Goal: Task Accomplishment & Management: Use online tool/utility

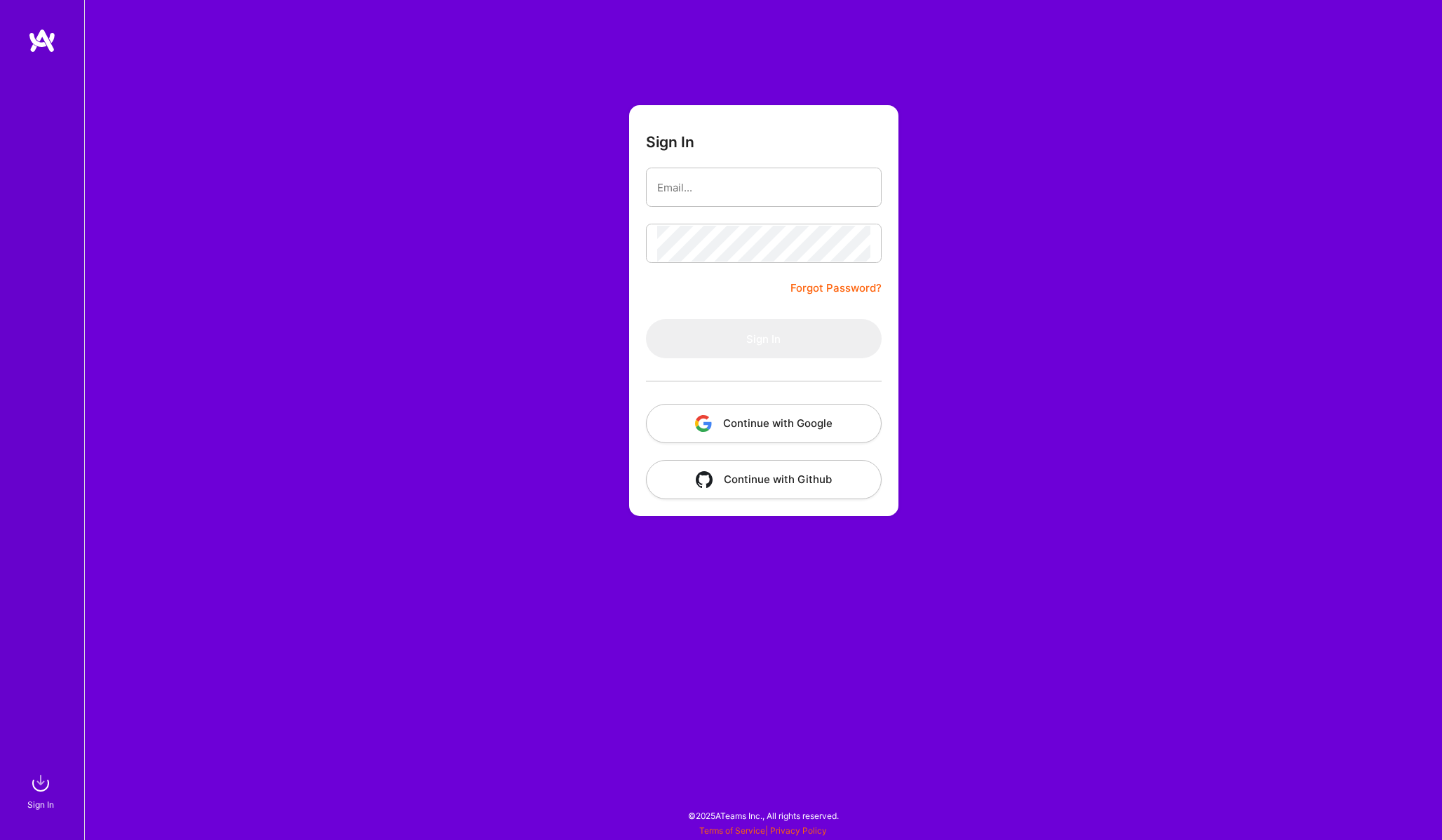
click at [831, 414] on button "Continue with Google" at bounding box center [764, 423] width 236 height 39
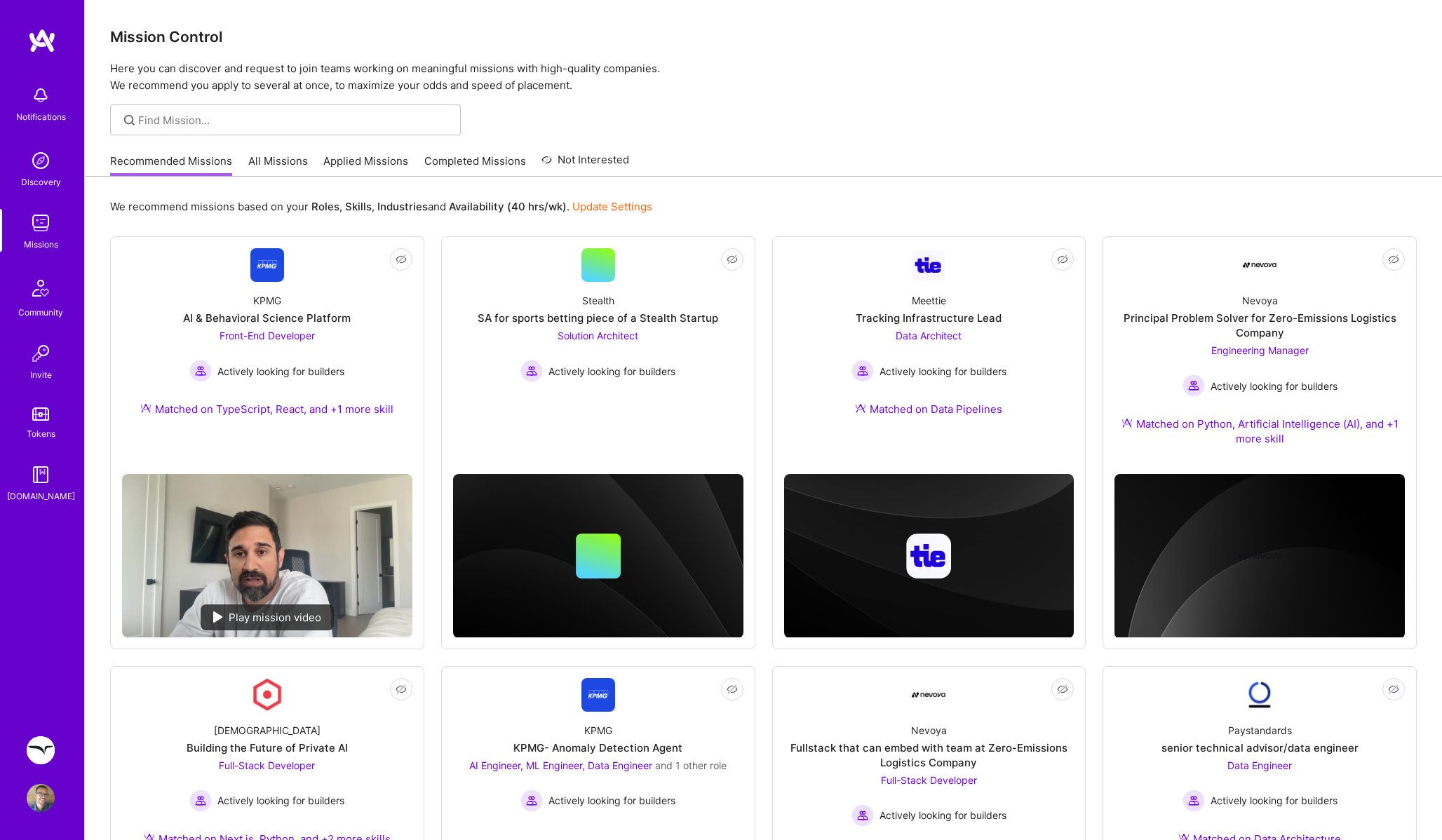
click at [36, 744] on img at bounding box center [40, 750] width 28 height 28
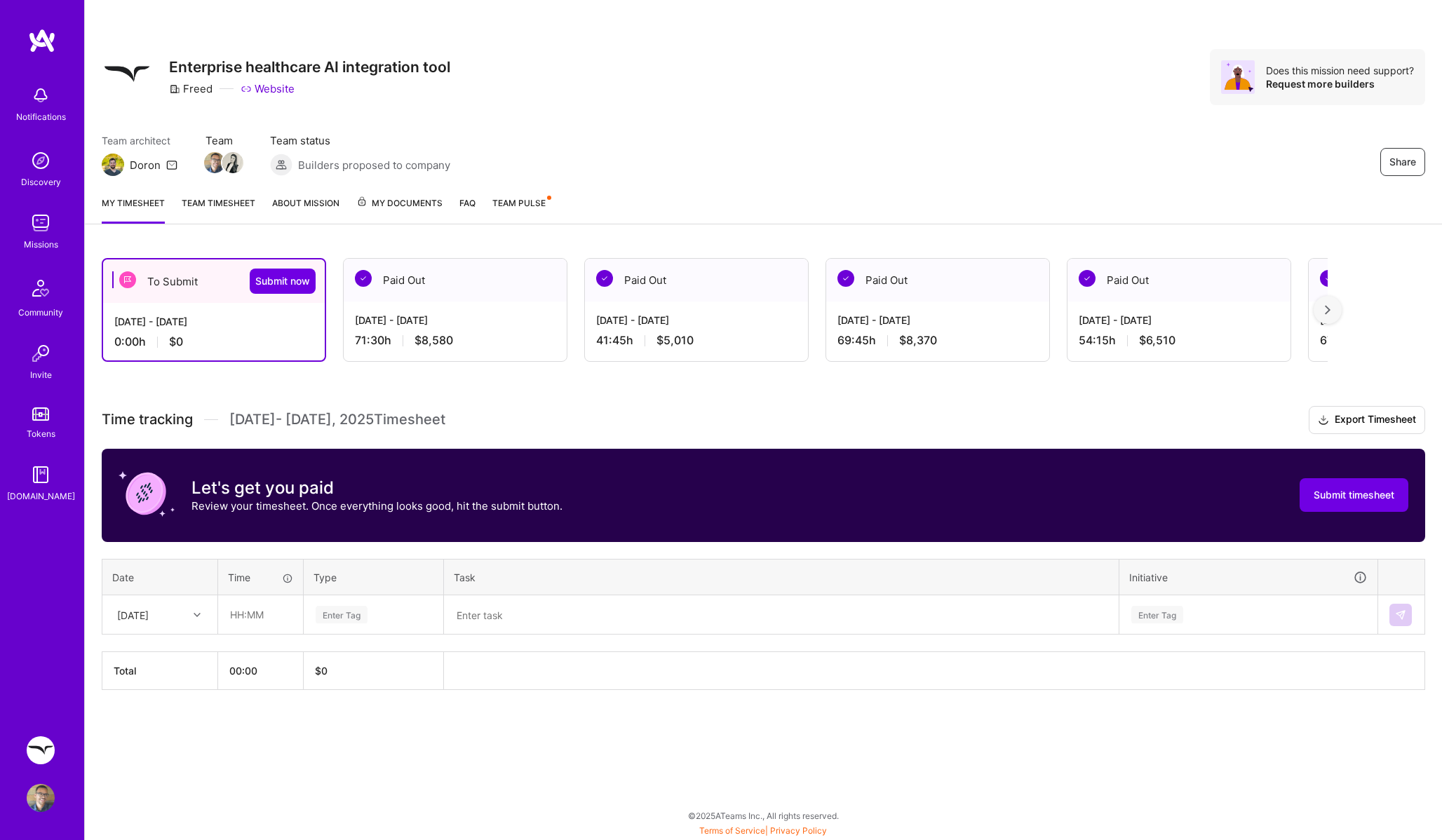
click at [512, 196] on link "Team Pulse" at bounding box center [521, 209] width 57 height 28
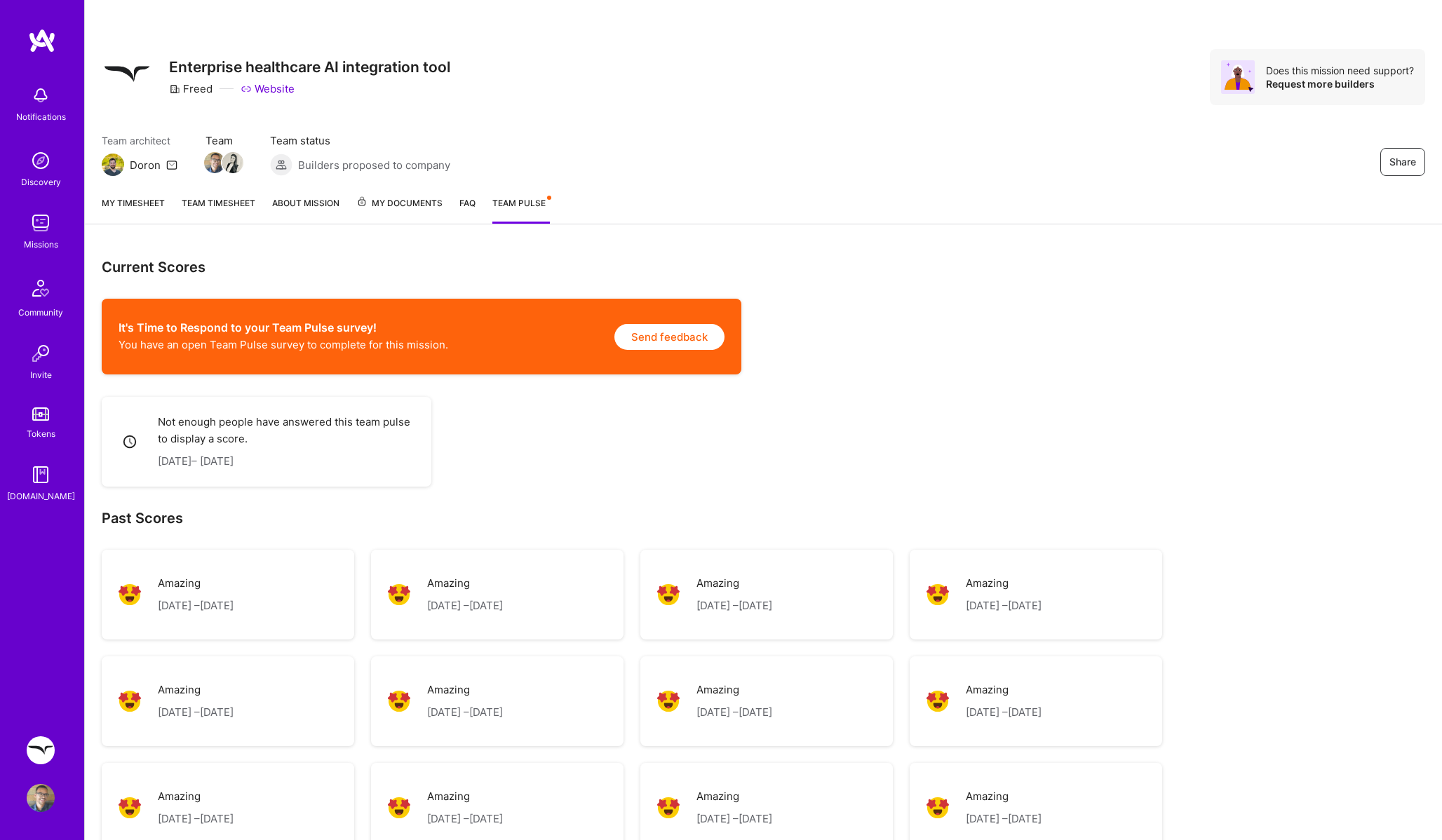
click at [110, 208] on link "My timesheet" at bounding box center [133, 209] width 63 height 28
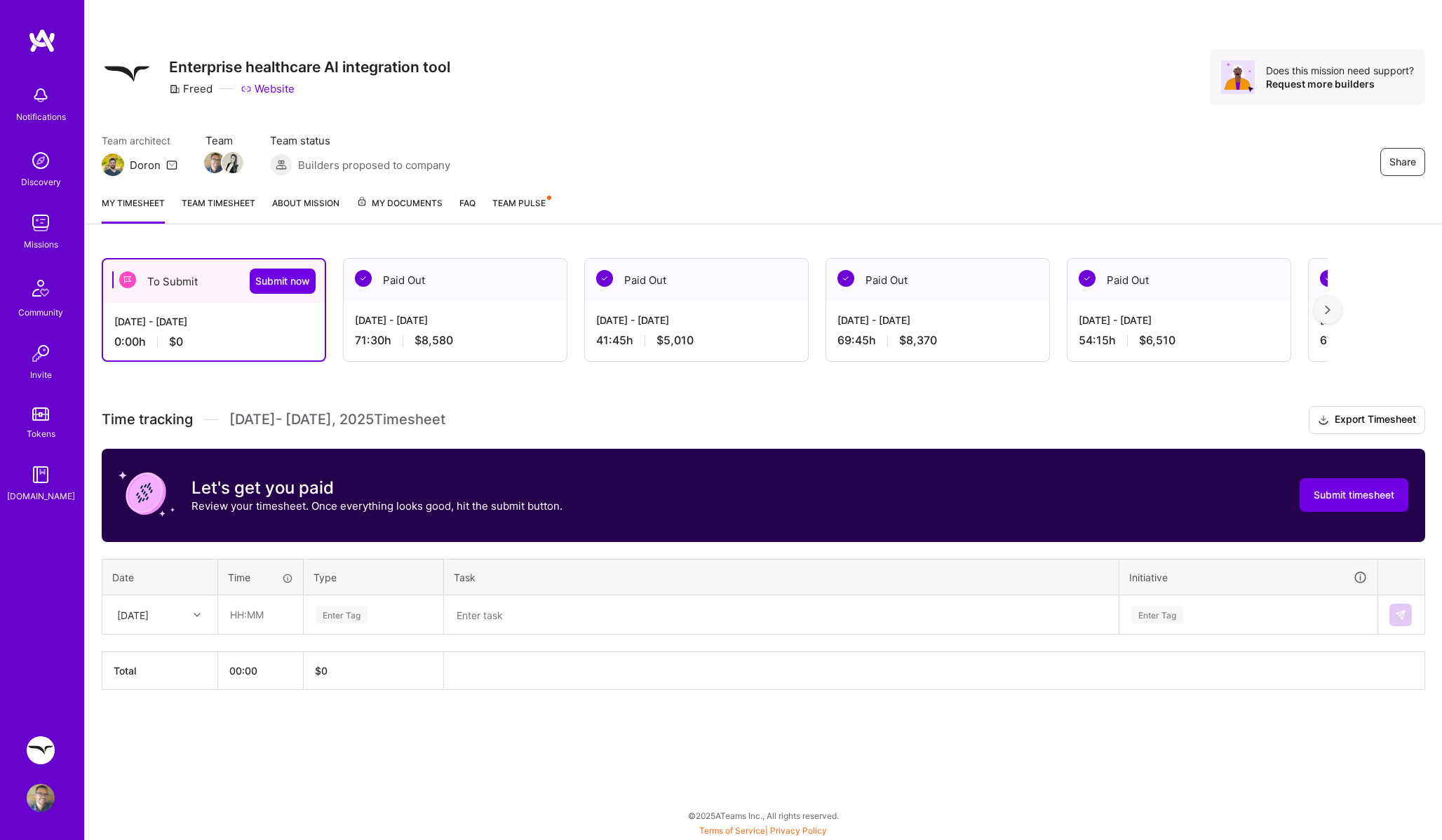
click at [36, 230] on img at bounding box center [40, 223] width 28 height 28
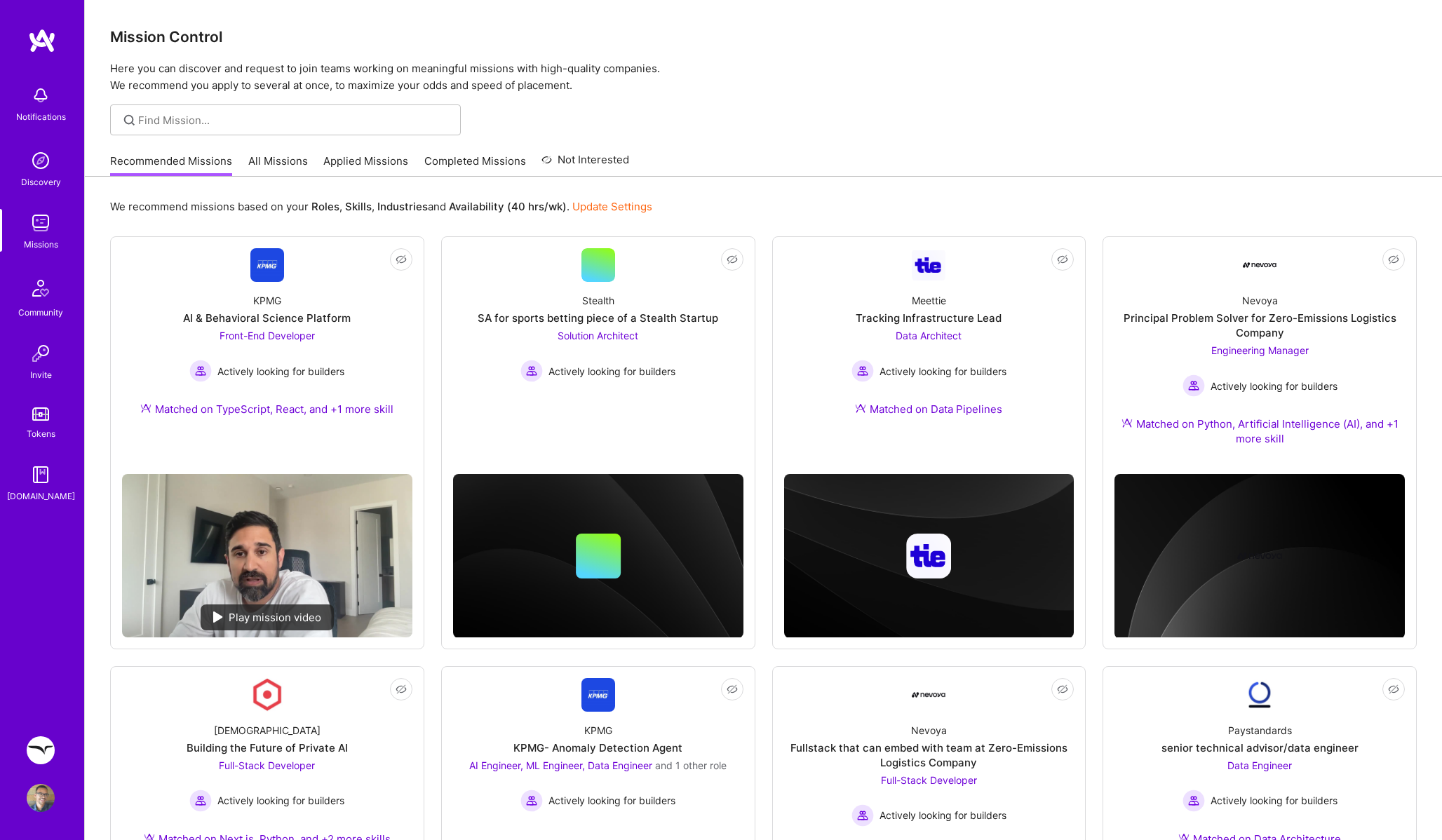
click at [969, 128] on div at bounding box center [764, 120] width 1357 height 31
